Goal: Task Accomplishment & Management: Complete application form

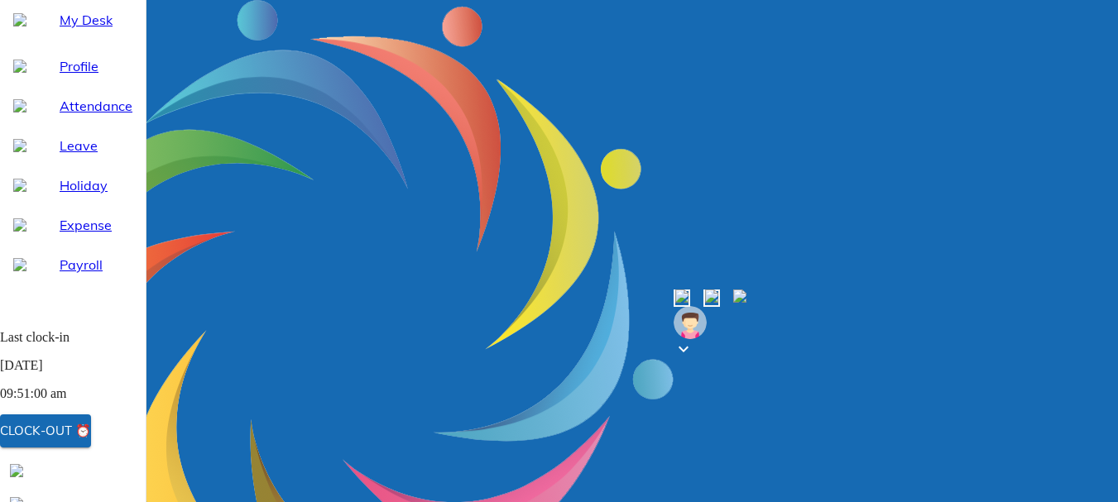
click at [66, 156] on span "Leave" at bounding box center [96, 146] width 73 height 20
select select "8"
click at [92, 116] on span "Attendance" at bounding box center [96, 106] width 73 height 20
select select "8"
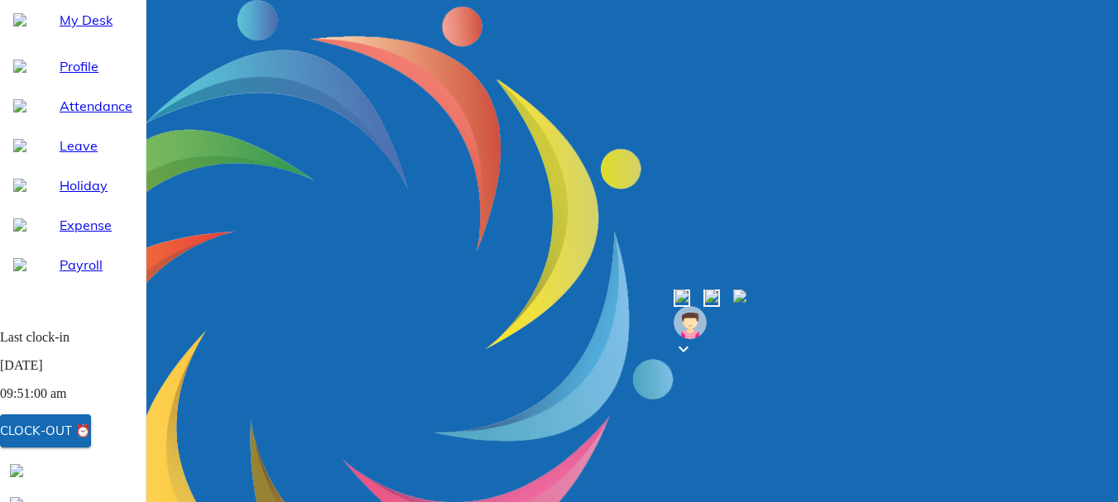
click at [60, 156] on span "Leave" at bounding box center [96, 146] width 73 height 20
select select "8"
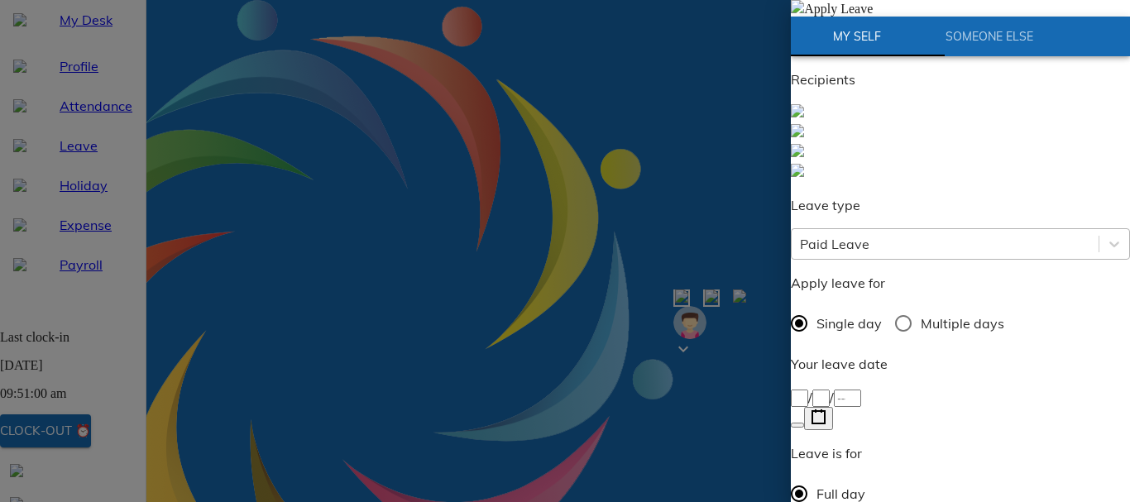
click at [870, 234] on div "Paid Leave" at bounding box center [835, 244] width 70 height 20
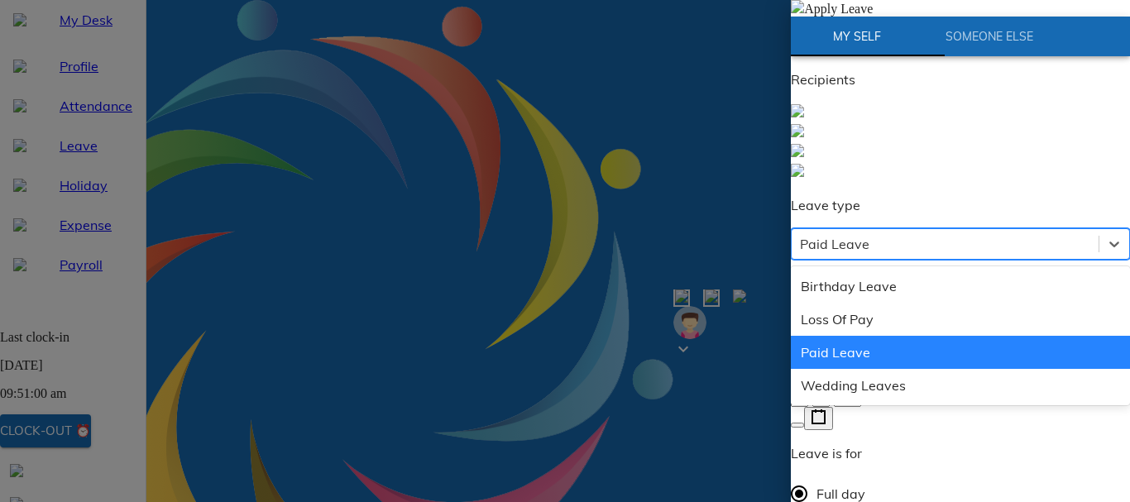
click at [870, 234] on div "Paid Leave" at bounding box center [835, 244] width 70 height 20
click at [948, 229] on div "Paid Leave" at bounding box center [945, 244] width 307 height 30
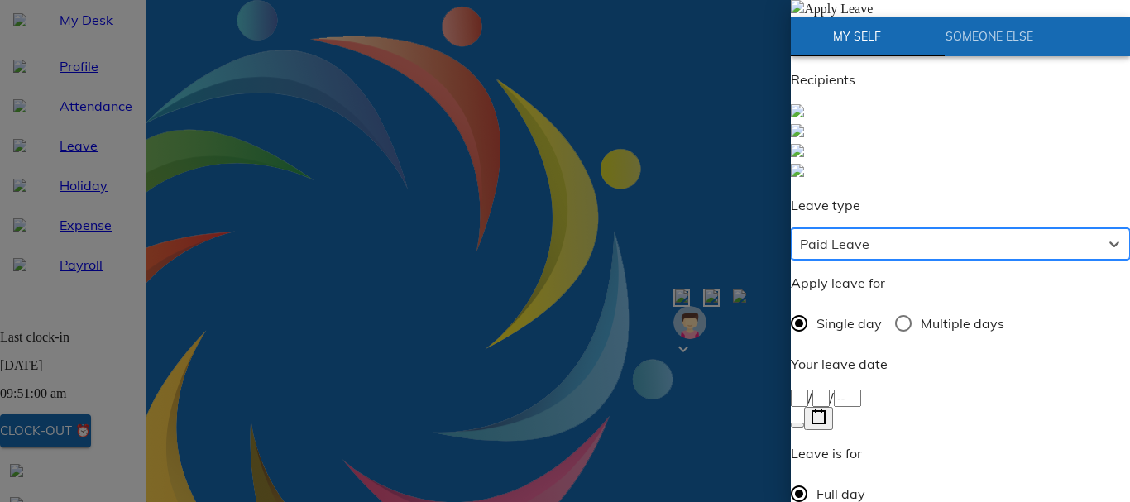
click at [948, 229] on div "Paid Leave" at bounding box center [945, 244] width 307 height 30
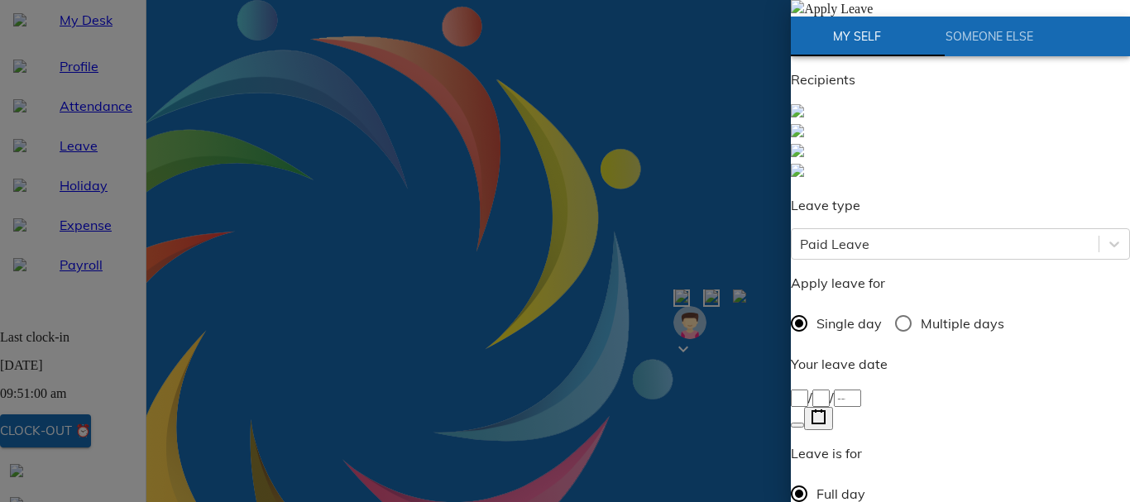
radio input "true"
click at [825, 411] on rect "button" at bounding box center [819, 417] width 12 height 12
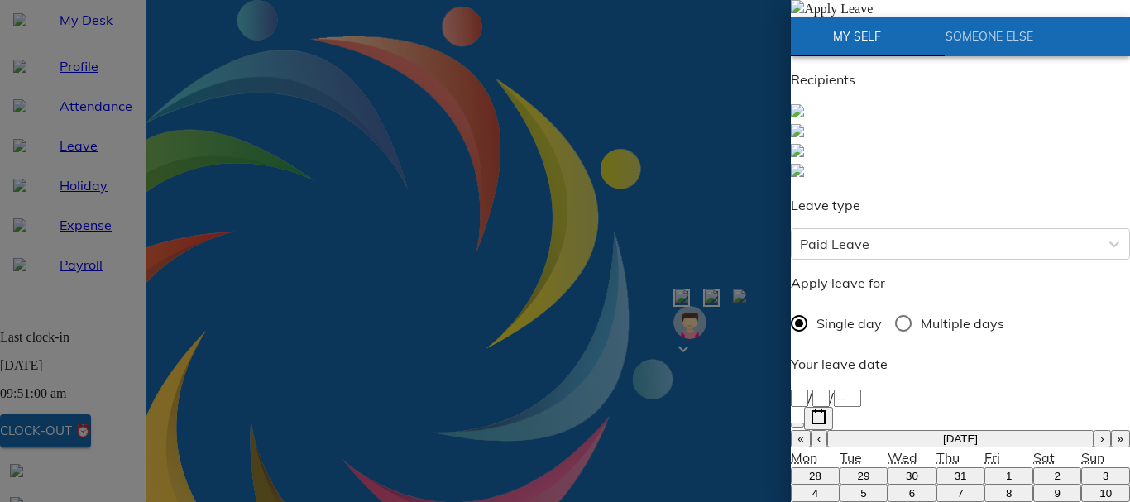
click at [895, 501] on button "13" at bounding box center [912, 510] width 49 height 17
type input "[DATE]"
type input "13"
type input "8"
type input "2025"
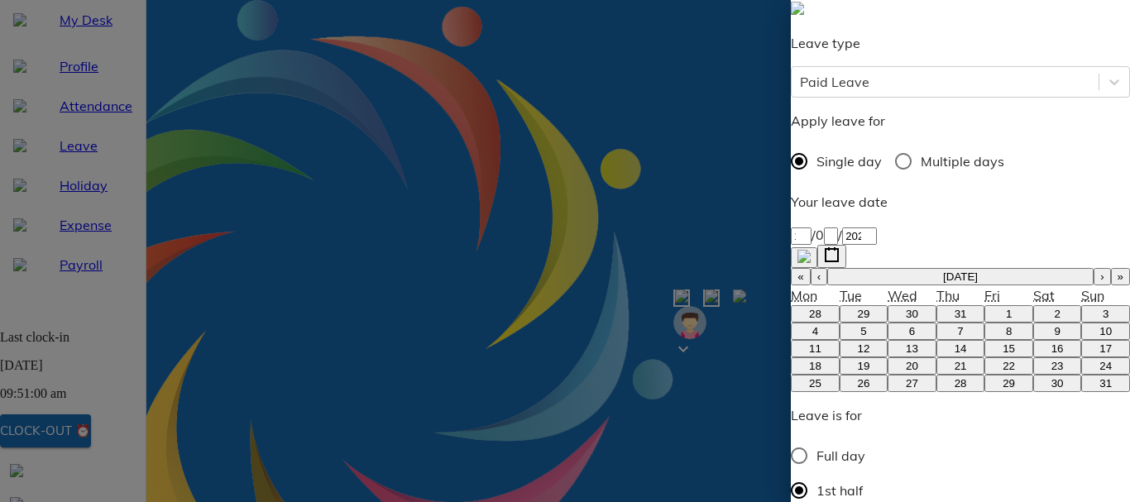
scroll to position [166, 0]
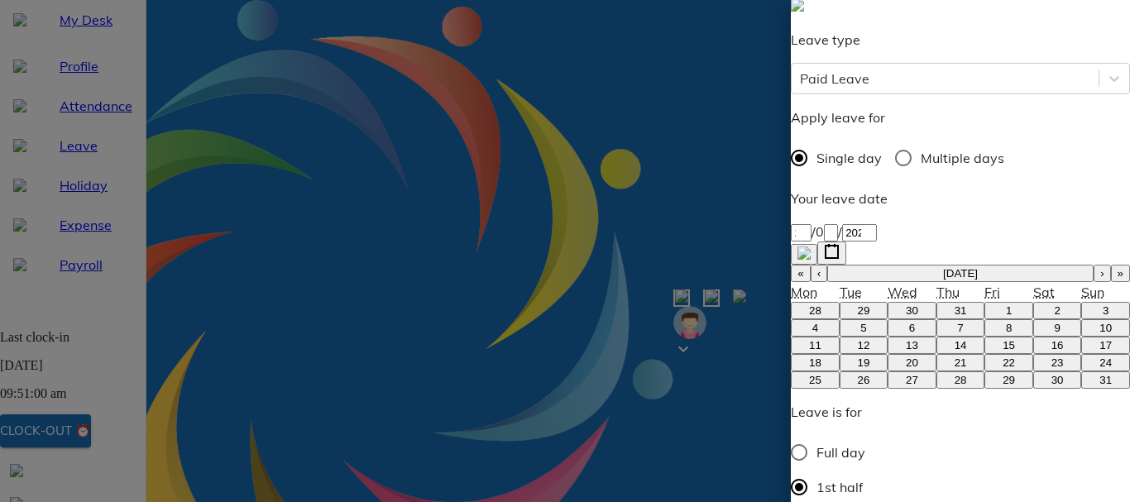
type textarea "N"
type textarea "x"
type textarea "No"
type textarea "x"
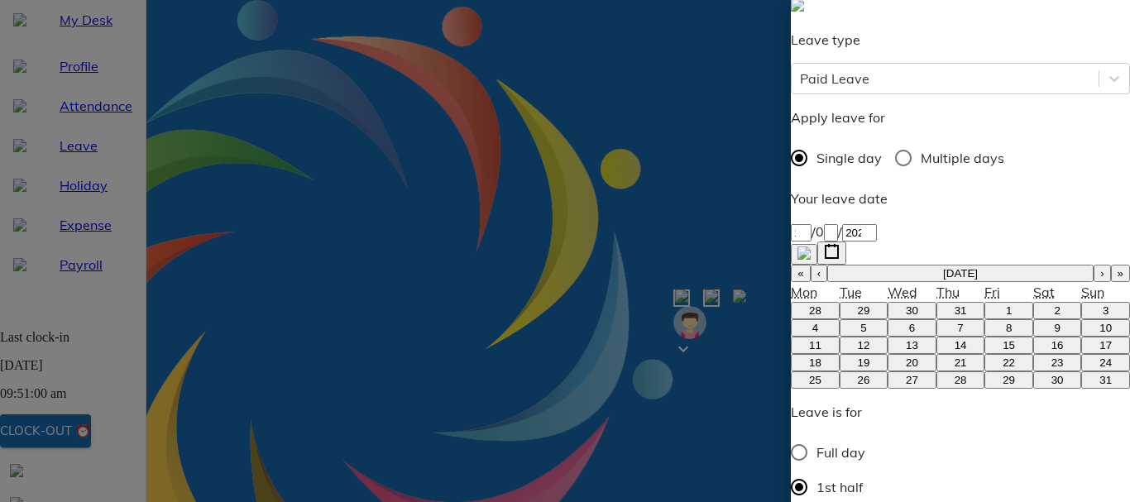
type textarea "Not"
type textarea "x"
type textarea "No"
type textarea "x"
type textarea "N"
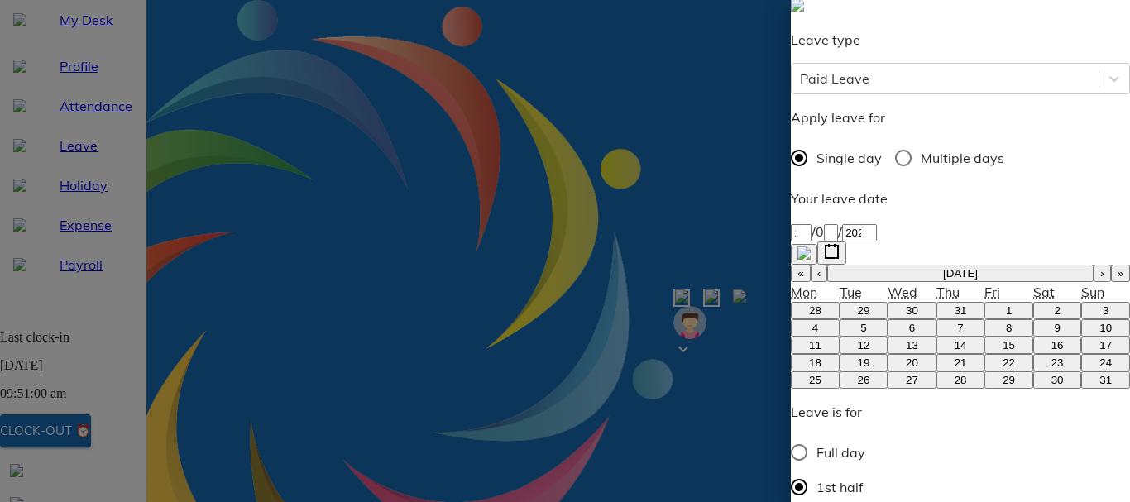
type textarea "x"
type textarea "P"
type textarea "x"
type textarea "Pe"
type textarea "x"
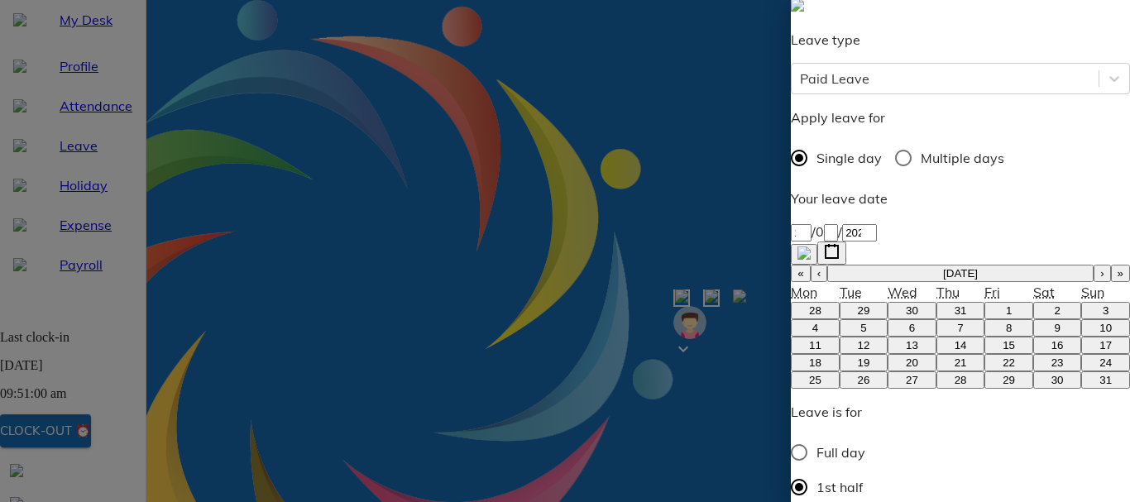
type textarea "Per"
type textarea "x"
type textarea "Pers"
type textarea "x"
type textarea "Perso"
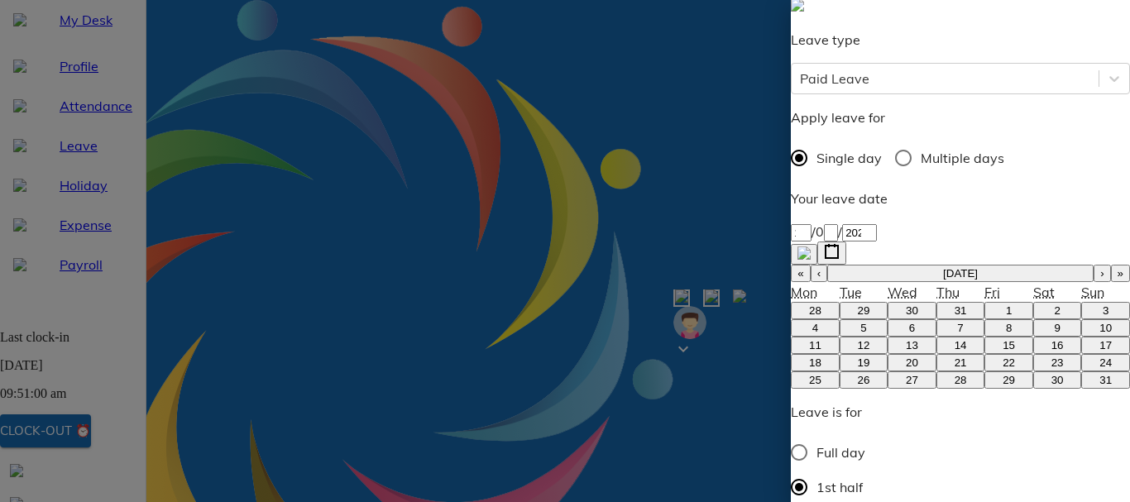
type textarea "x"
type textarea "Person"
type textarea "x"
type textarea "Persona"
type textarea "x"
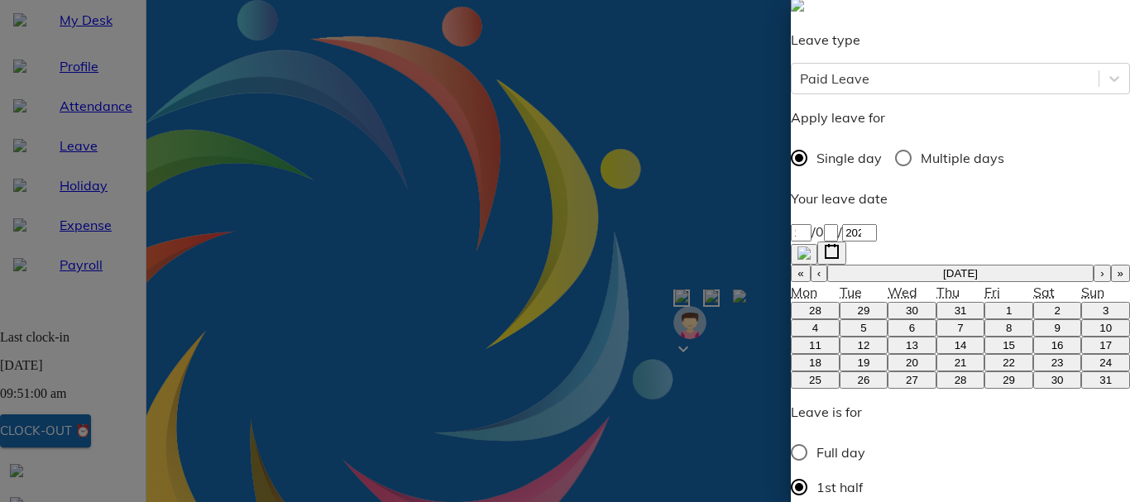
type textarea "Personal"
type textarea "x"
type textarea "Personal"
type textarea "x"
type textarea "Personal w"
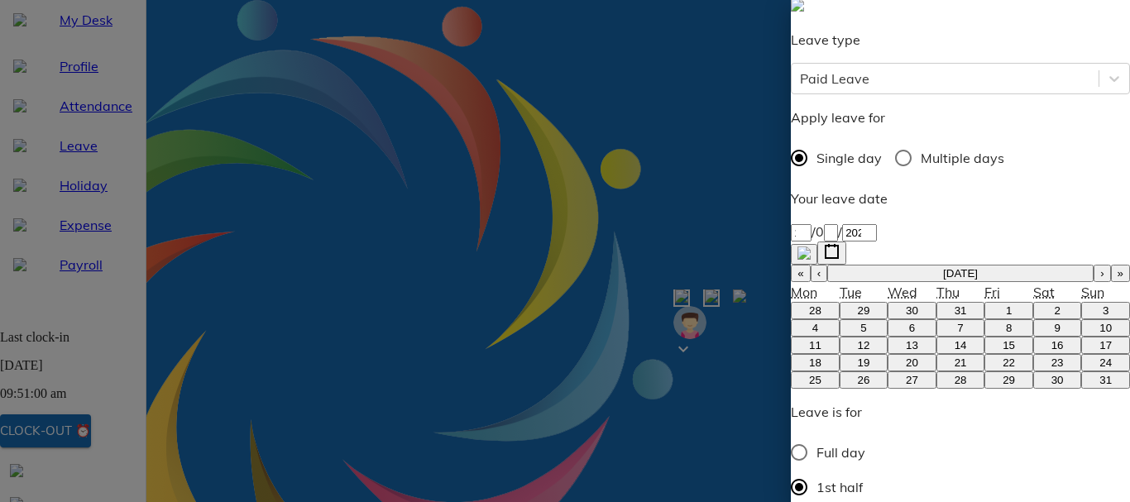
type textarea "x"
type textarea "Personal wo"
type textarea "x"
type textarea "Personal wor"
type textarea "x"
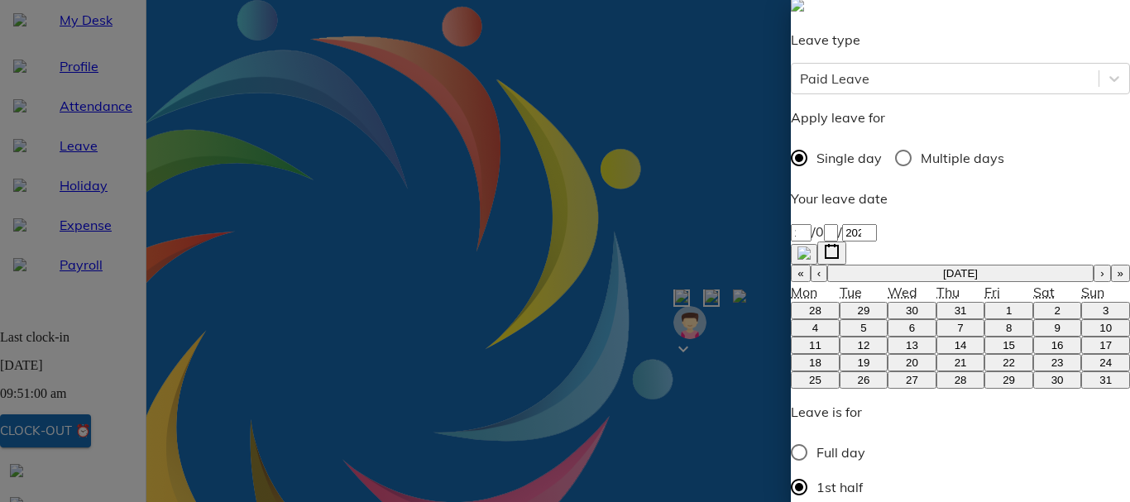
type textarea "Personal work"
type textarea "x"
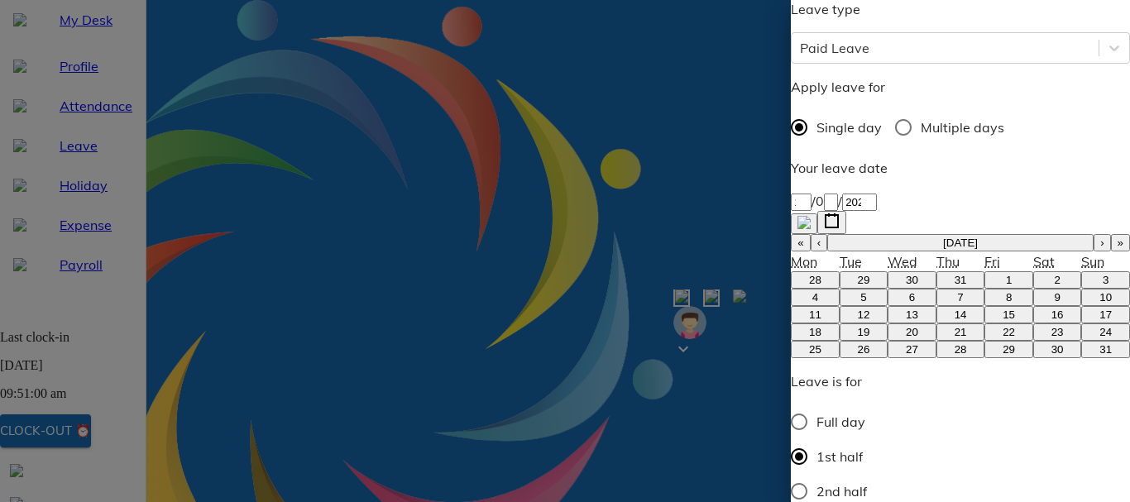
scroll to position [222, 0]
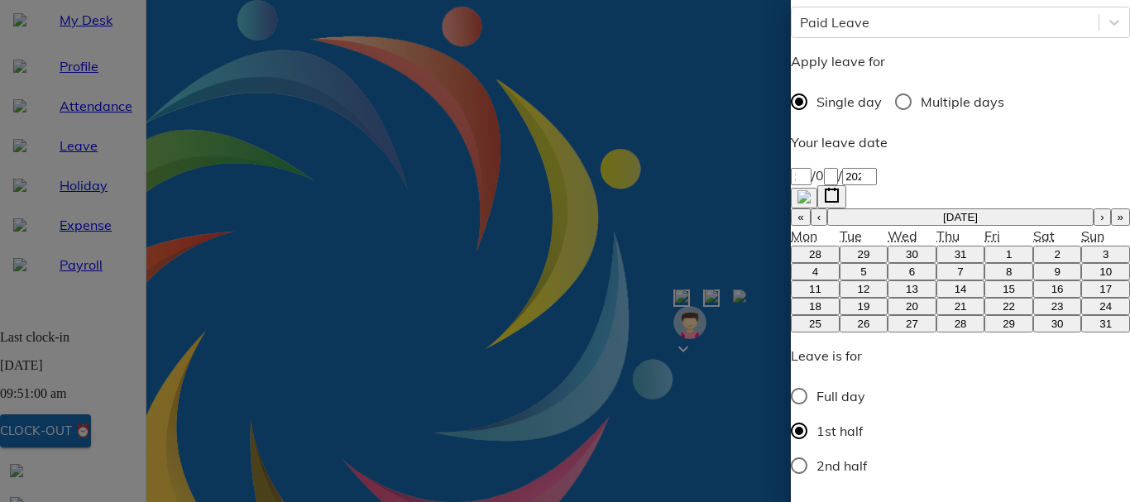
type textarea "Personal work"
type textarea "x"
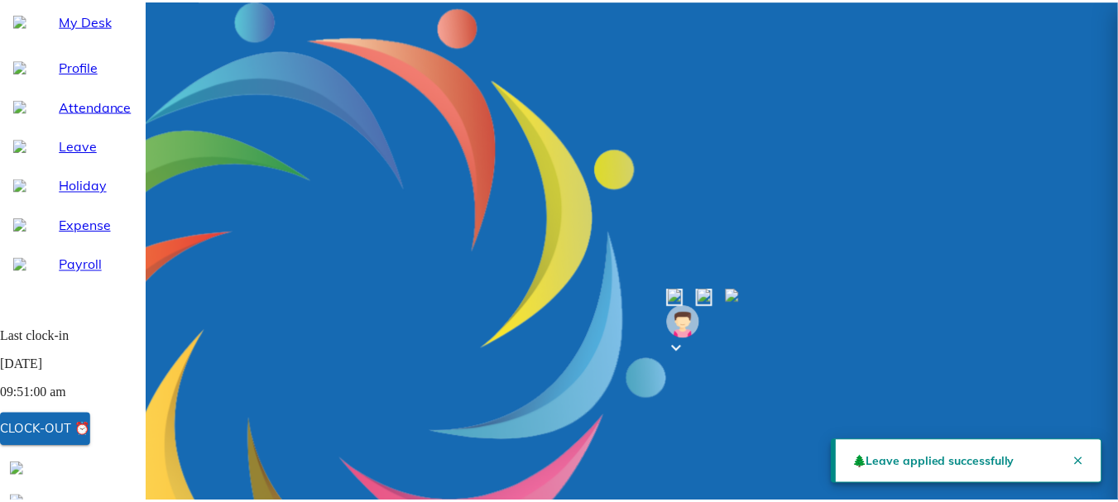
scroll to position [0, 0]
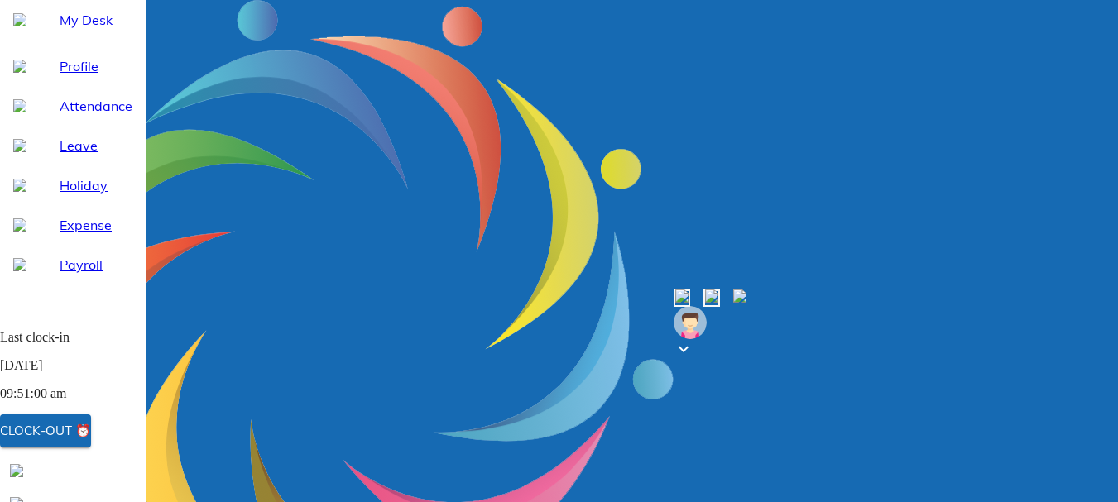
click at [89, 116] on span "Attendance" at bounding box center [96, 106] width 73 height 20
select select "8"
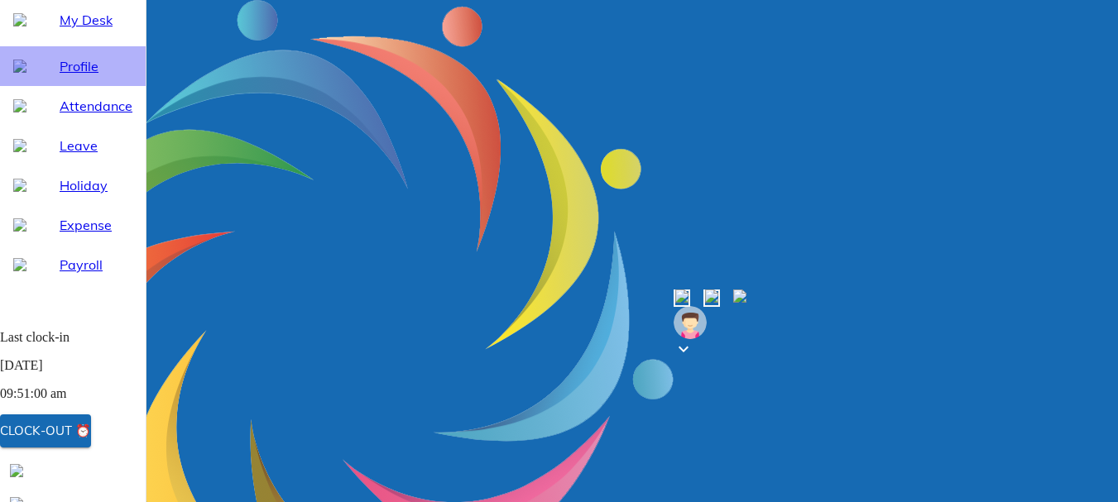
click at [91, 76] on span "Profile" at bounding box center [96, 66] width 73 height 20
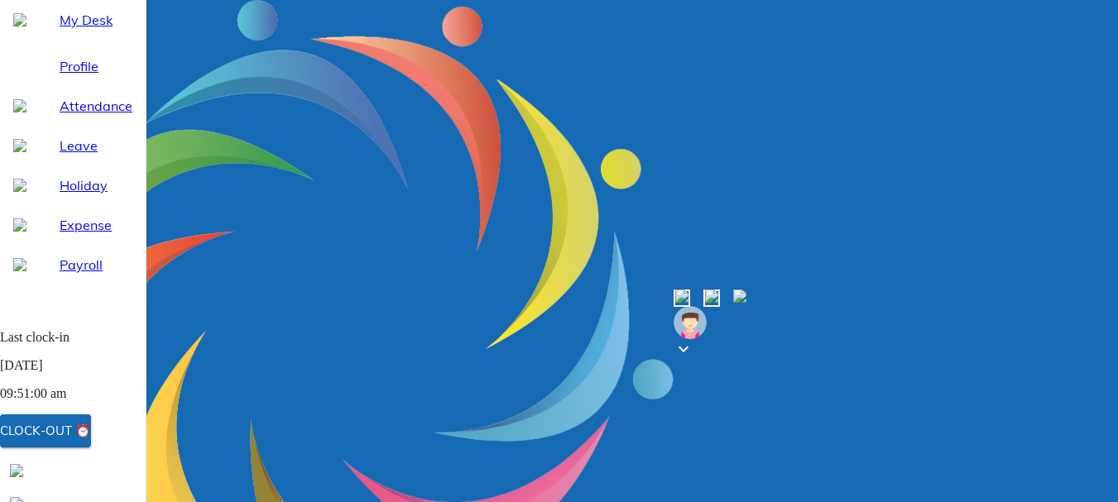
scroll to position [401, 0]
